Goal: Complete application form

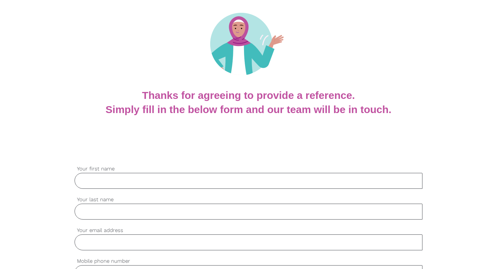
scroll to position [100, 0]
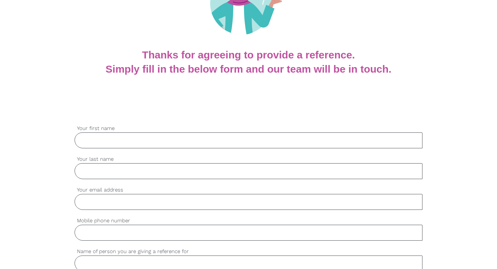
click at [98, 137] on input "Your first name" at bounding box center [249, 140] width 348 height 16
type input "[PERSON_NAME]"
click at [97, 170] on input "Your last name" at bounding box center [249, 171] width 348 height 16
type input "Sakamoto"
click at [97, 201] on input "Your email address" at bounding box center [249, 202] width 348 height 16
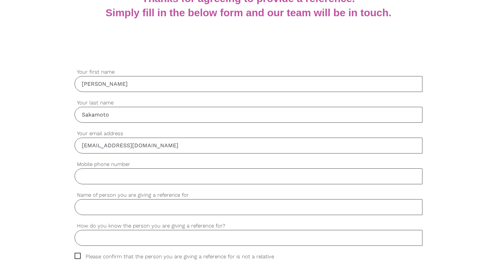
scroll to position [158, 0]
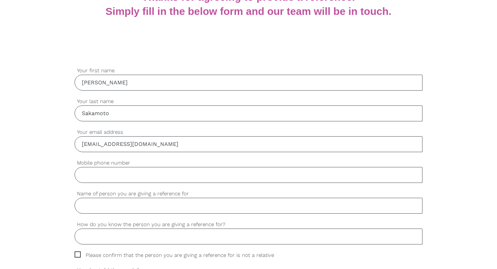
type input "[EMAIL_ADDRESS][DOMAIN_NAME]"
click at [103, 175] on input "Mobile phone number" at bounding box center [249, 175] width 348 height 16
type input "0438202801"
click at [107, 207] on input "Name of person you are giving a reference for" at bounding box center [249, 205] width 348 height 16
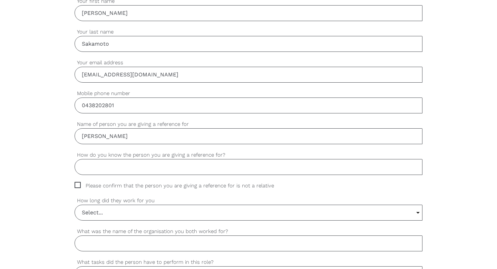
scroll to position [241, 0]
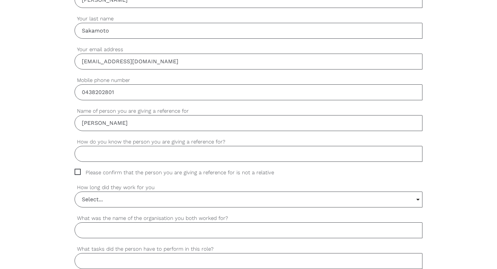
type input "[PERSON_NAME]"
click at [90, 154] on input "How do you know the person you are giving a reference for?" at bounding box center [249, 154] width 348 height 16
type input "C"
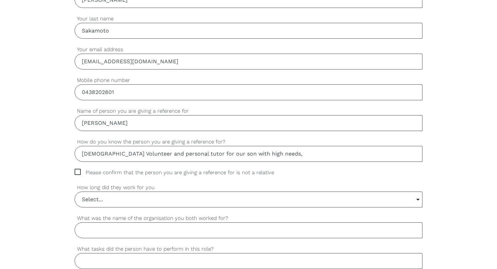
type input "[DEMOGRAPHIC_DATA] Volunteer and personal tutor for our son with high needs,"
click at [78, 172] on span "Please confirm that the person you are giving a reference for is not a relative" at bounding box center [181, 172] width 213 height 8
click at [78, 172] on input "Please confirm that the person you are giving a reference for is not a relative" at bounding box center [77, 170] width 4 height 4
checkbox input "true"
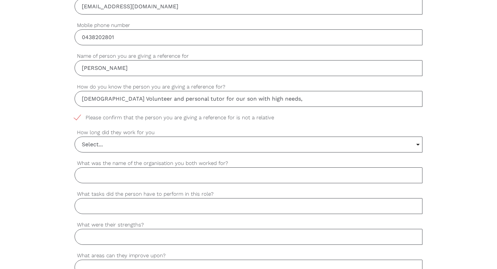
scroll to position [305, 0]
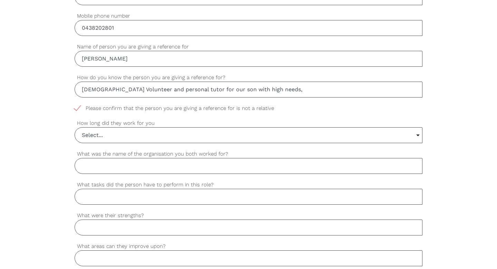
click at [418, 135] on input "Select..." at bounding box center [248, 134] width 347 height 15
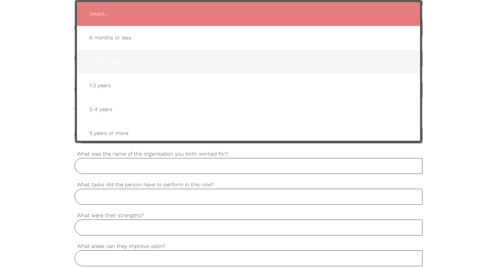
click at [118, 65] on span "1 year or less" at bounding box center [248, 61] width 329 height 17
type input "1 year or less"
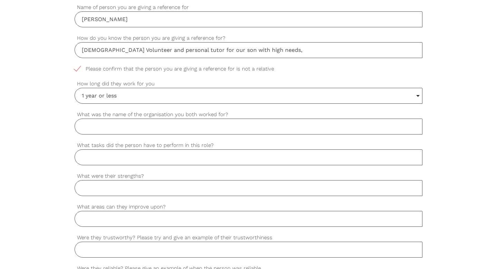
scroll to position [344, 0]
click at [139, 123] on input "What was the name of the organisation you both worked for?" at bounding box center [249, 126] width 348 height 16
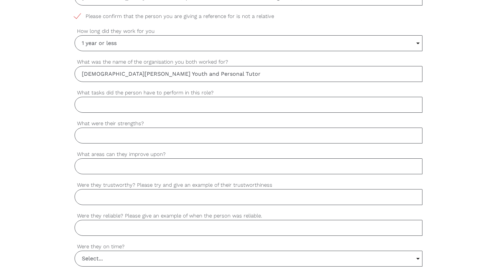
scroll to position [398, 0]
type input "[DEMOGRAPHIC_DATA][PERSON_NAME] Youth and Personal Tutor"
click at [107, 101] on input "What tasks did the person have to perform in this role?" at bounding box center [249, 104] width 348 height 16
type input "Youth worker, support, mentoring of youth, setting up, tutoring & academic supp…"
click at [108, 135] on input "What were their strengths?" at bounding box center [249, 134] width 348 height 16
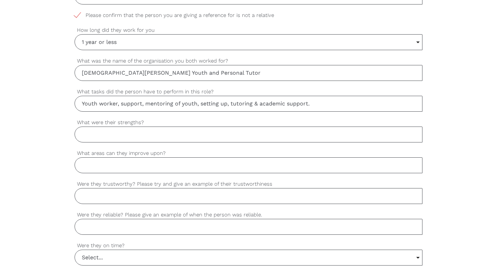
click at [104, 133] on input "What were their strengths?" at bounding box center [249, 134] width 348 height 16
